Goal: Task Accomplishment & Management: Manage account settings

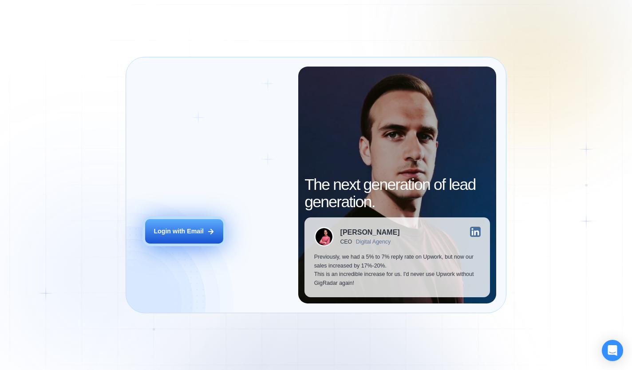
click at [168, 230] on div "Login with Email" at bounding box center [178, 231] width 50 height 9
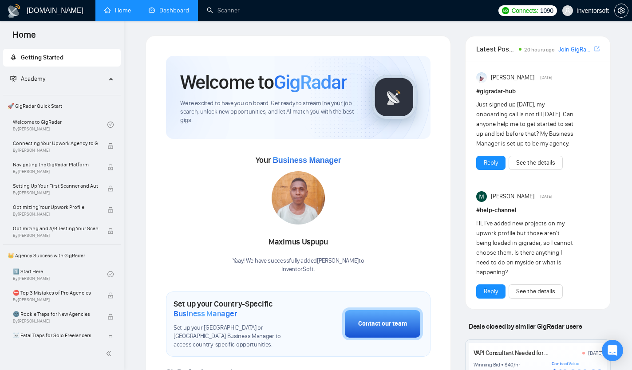
click at [173, 14] on link "Dashboard" at bounding box center [169, 11] width 40 height 8
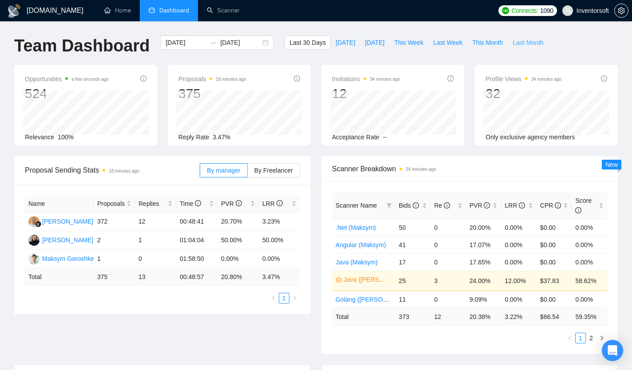
click at [528, 43] on span "Last Month" at bounding box center [527, 43] width 31 height 10
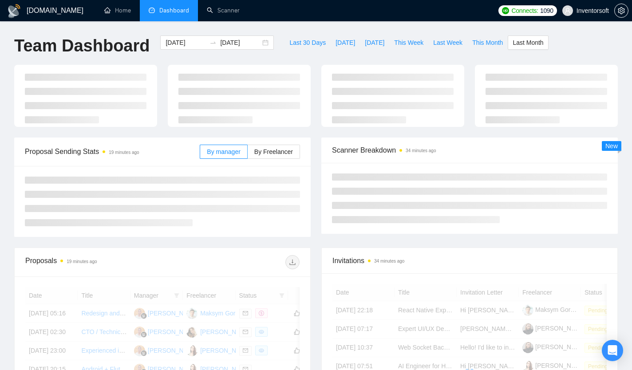
type input "[DATE]"
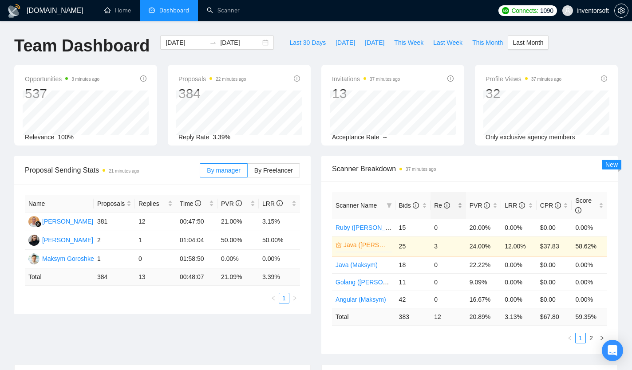
click at [441, 210] on div "Re" at bounding box center [448, 205] width 28 height 10
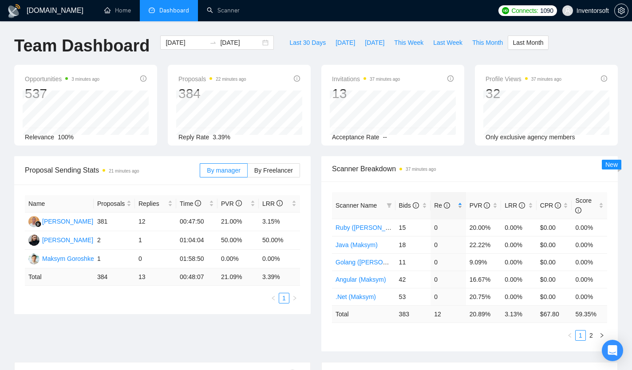
click at [441, 210] on div "Re" at bounding box center [448, 205] width 28 height 10
